Goal: Information Seeking & Learning: Learn about a topic

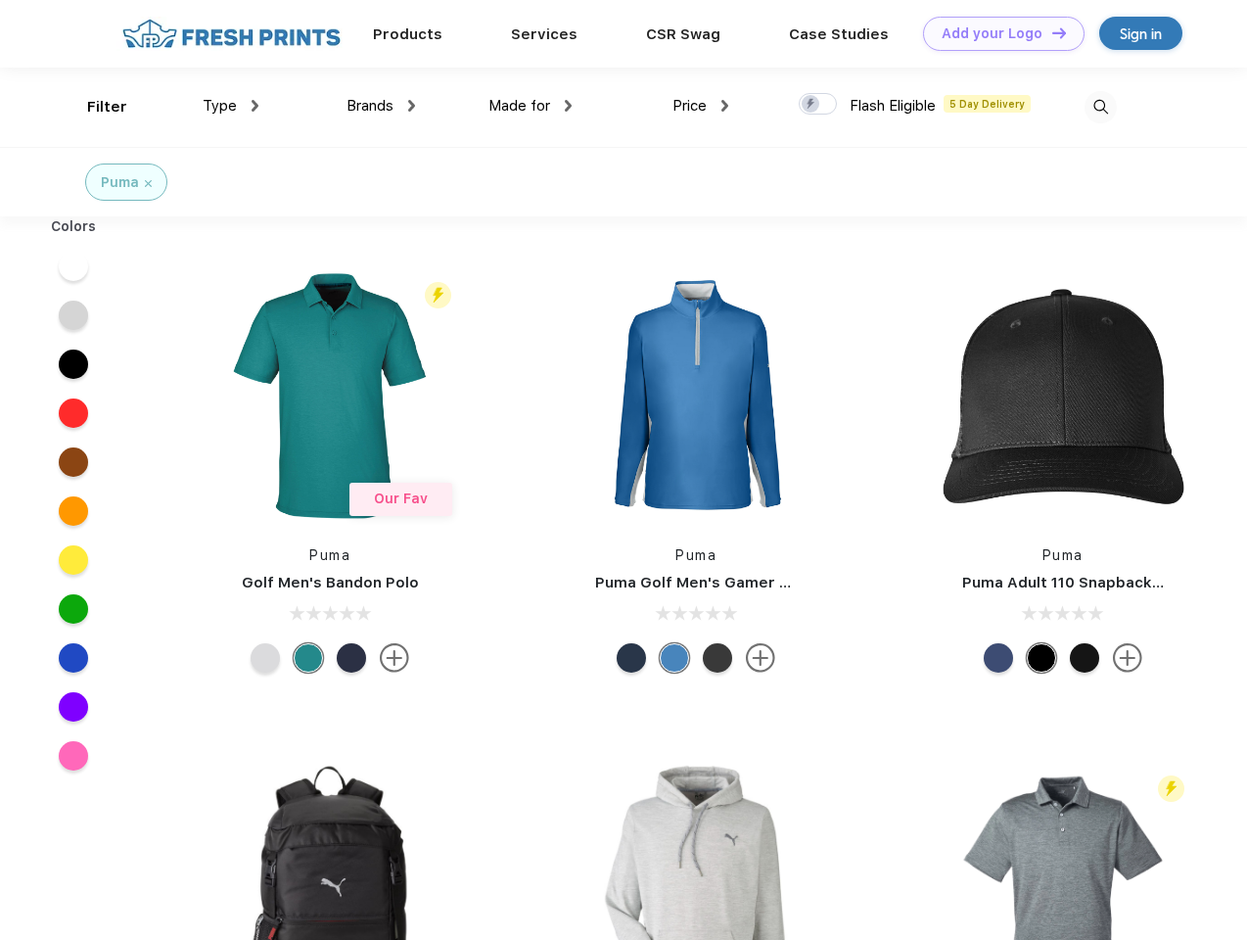
click at [997, 33] on link "Add your Logo Design Tool" at bounding box center [1004, 34] width 162 height 34
click at [0, 0] on div "Design Tool" at bounding box center [0, 0] width 0 height 0
click at [1050, 32] on link "Add your Logo Design Tool" at bounding box center [1004, 34] width 162 height 34
click at [94, 107] on div "Filter" at bounding box center [107, 107] width 40 height 23
click at [231, 106] on span "Type" at bounding box center [220, 106] width 34 height 18
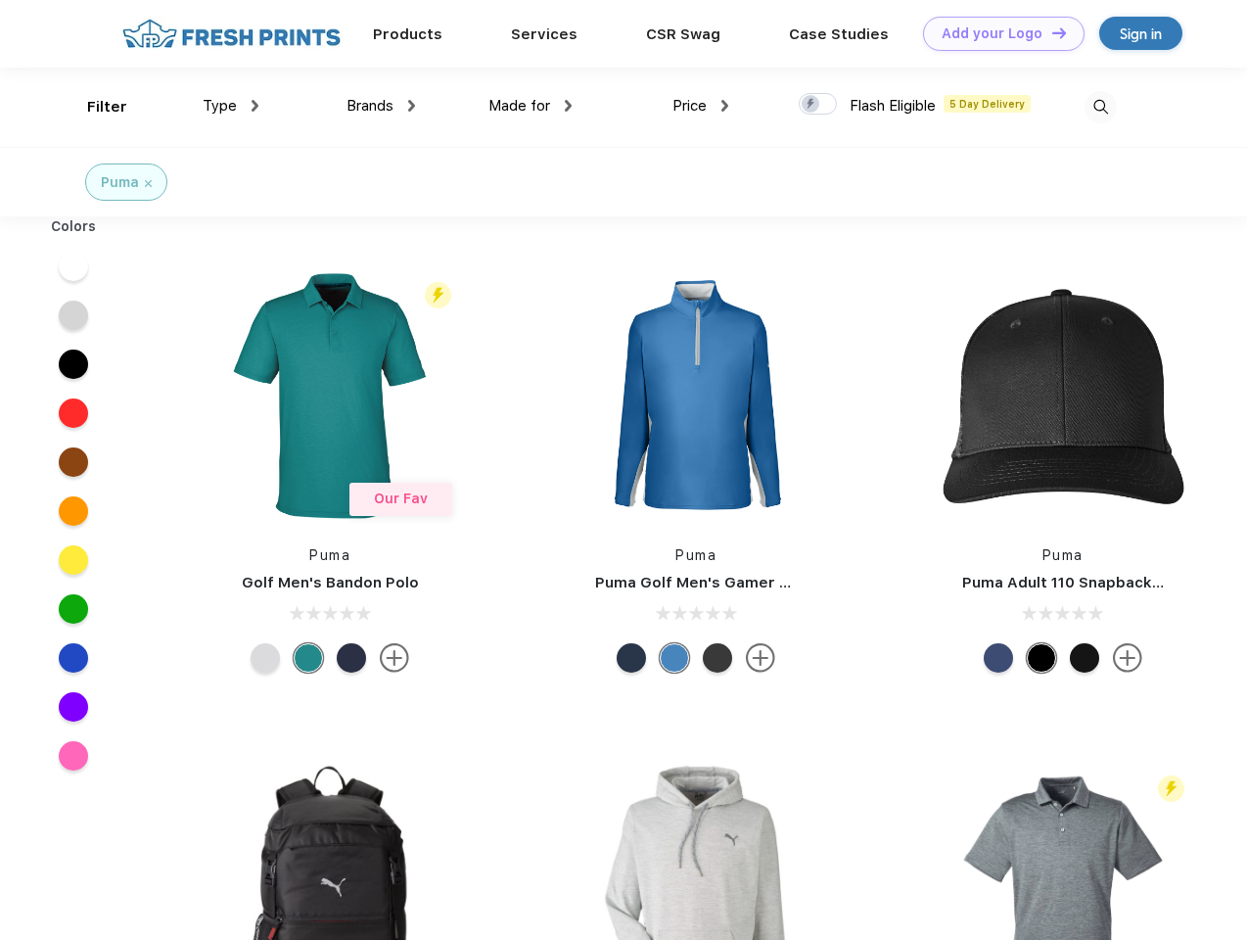
click at [381, 106] on span "Brands" at bounding box center [370, 106] width 47 height 18
click at [531, 106] on span "Made for" at bounding box center [520, 106] width 62 height 18
click at [701, 106] on span "Price" at bounding box center [690, 106] width 34 height 18
click at [818, 105] on div at bounding box center [818, 104] width 38 height 22
click at [812, 105] on input "checkbox" at bounding box center [805, 98] width 13 height 13
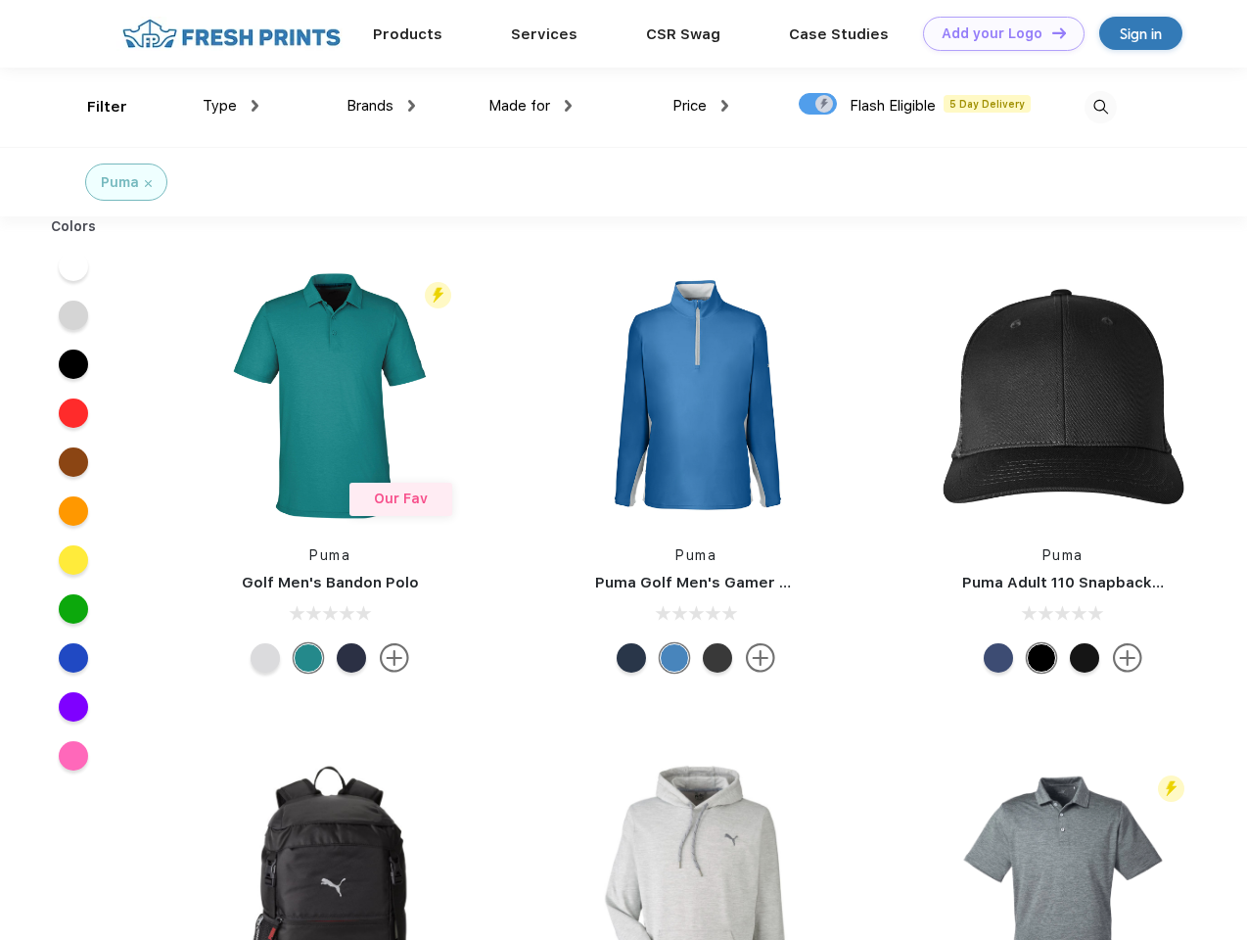
click at [1100, 107] on img at bounding box center [1101, 107] width 32 height 32
